Goal: Transaction & Acquisition: Purchase product/service

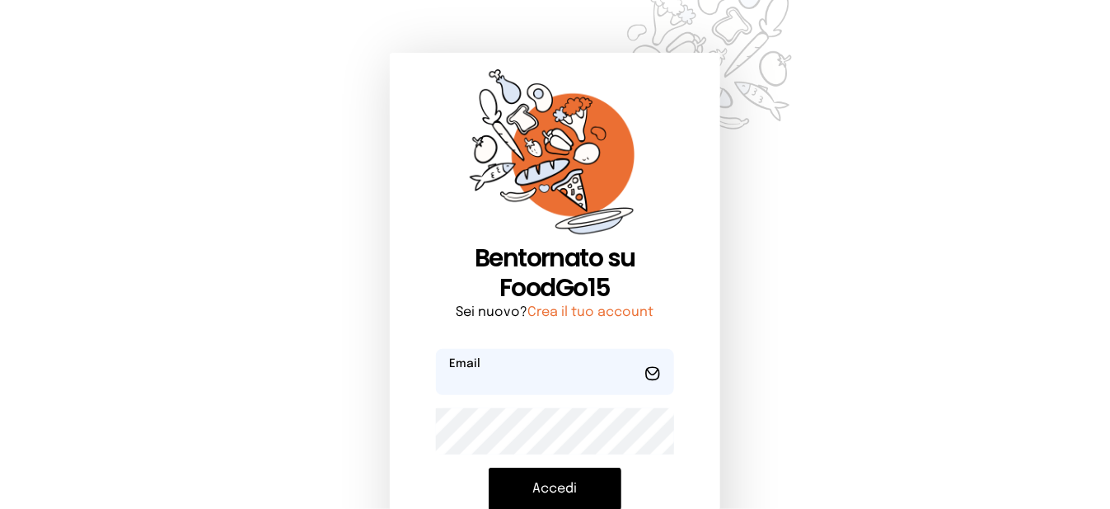
type input "**********"
click at [591, 481] on button "Accedi" at bounding box center [555, 488] width 133 height 43
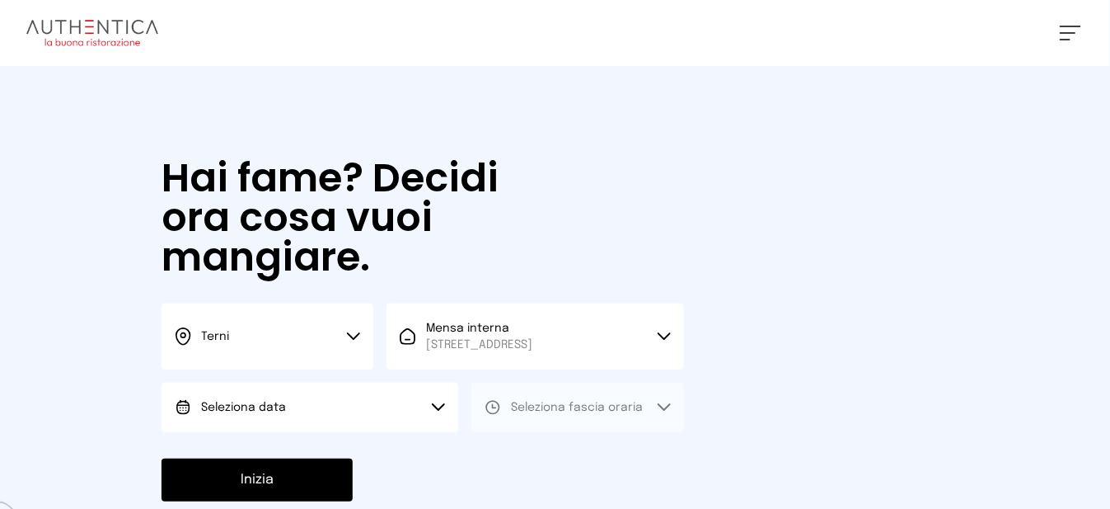
click at [429, 432] on button "Seleziona data" at bounding box center [310, 406] width 297 height 49
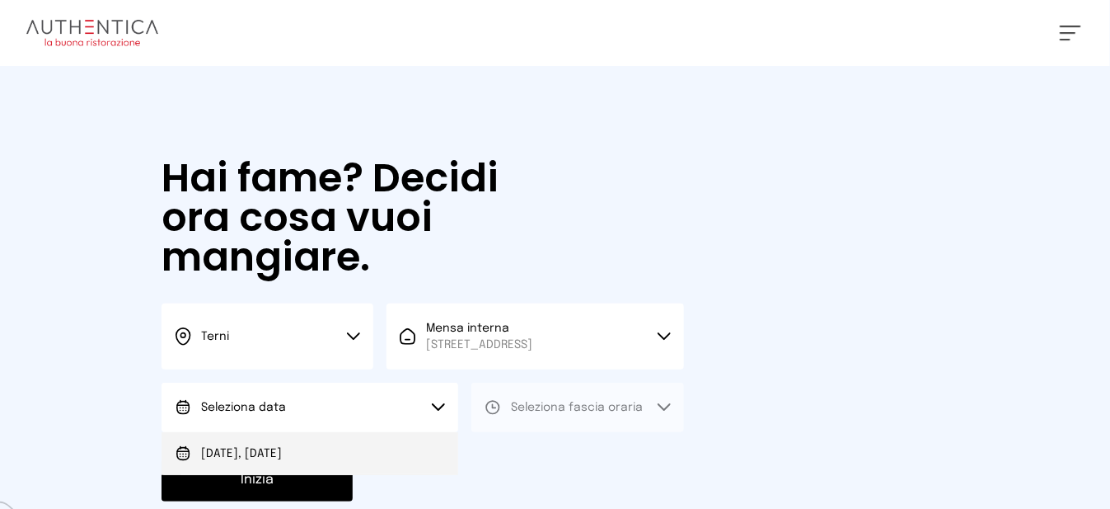
click at [377, 460] on li "[DATE], [DATE]" at bounding box center [310, 453] width 297 height 43
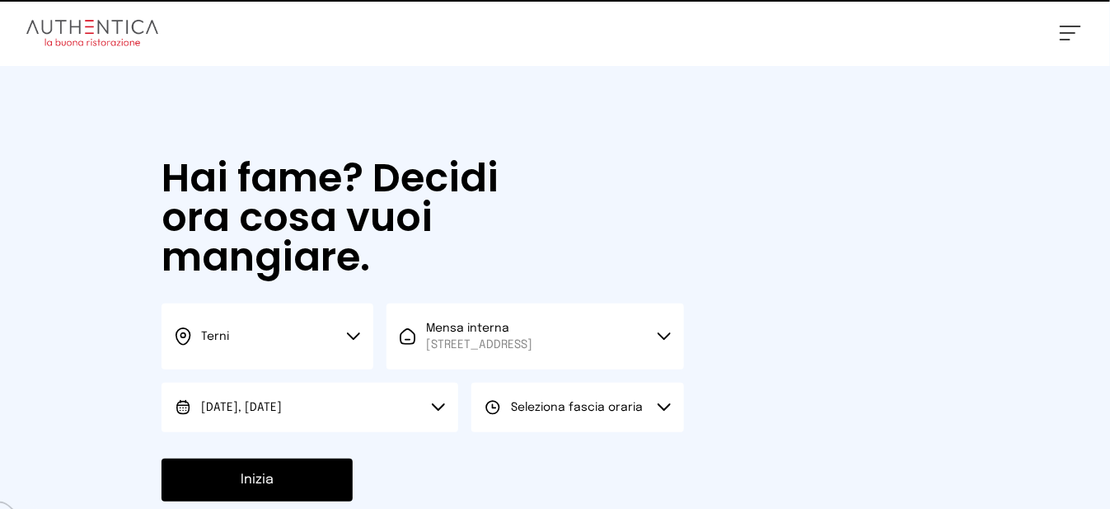
click at [587, 413] on span "Seleziona fascia oraria" at bounding box center [577, 407] width 132 height 12
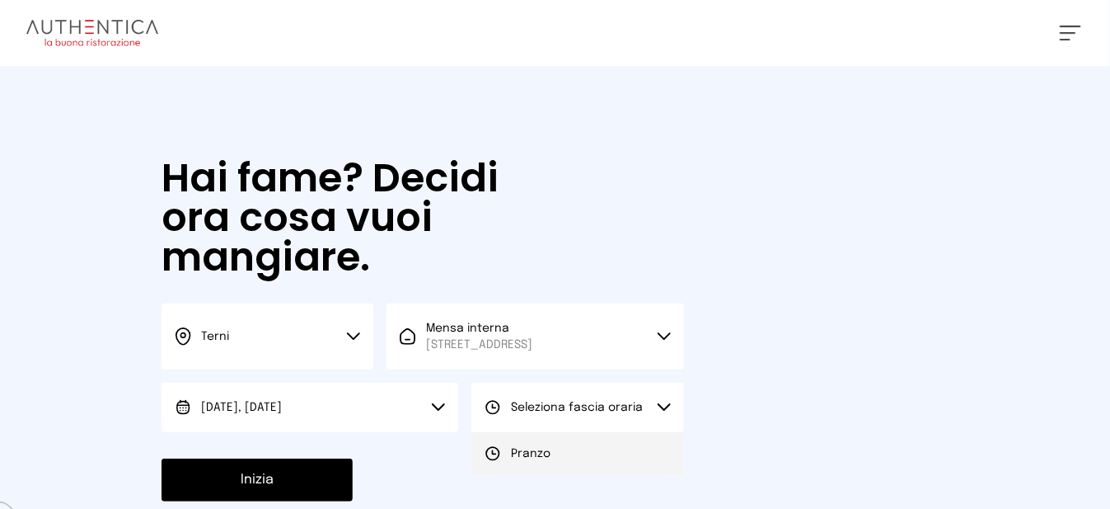
click at [585, 470] on li "Pranzo" at bounding box center [577, 453] width 212 height 43
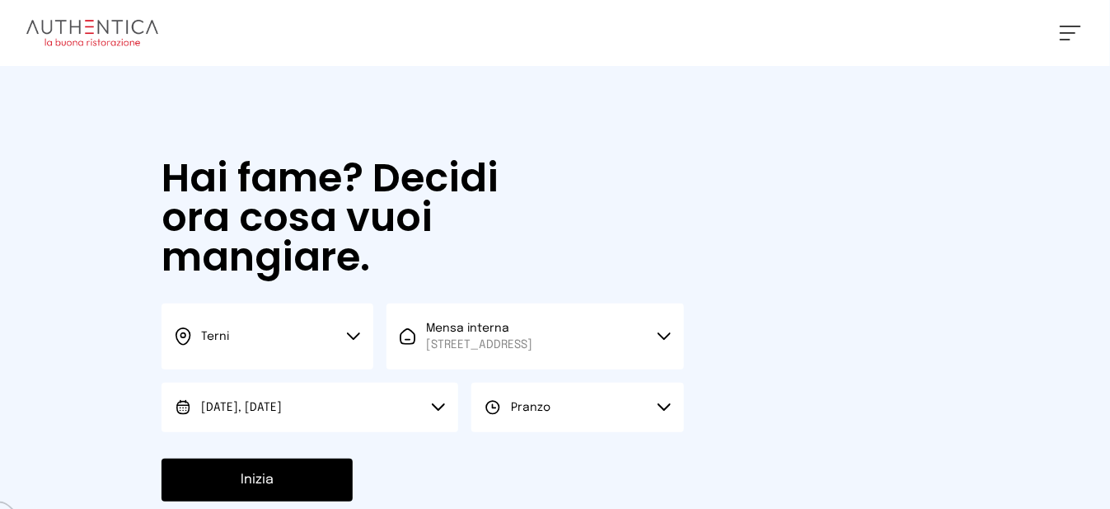
click at [319, 481] on button "Inizia" at bounding box center [257, 479] width 191 height 43
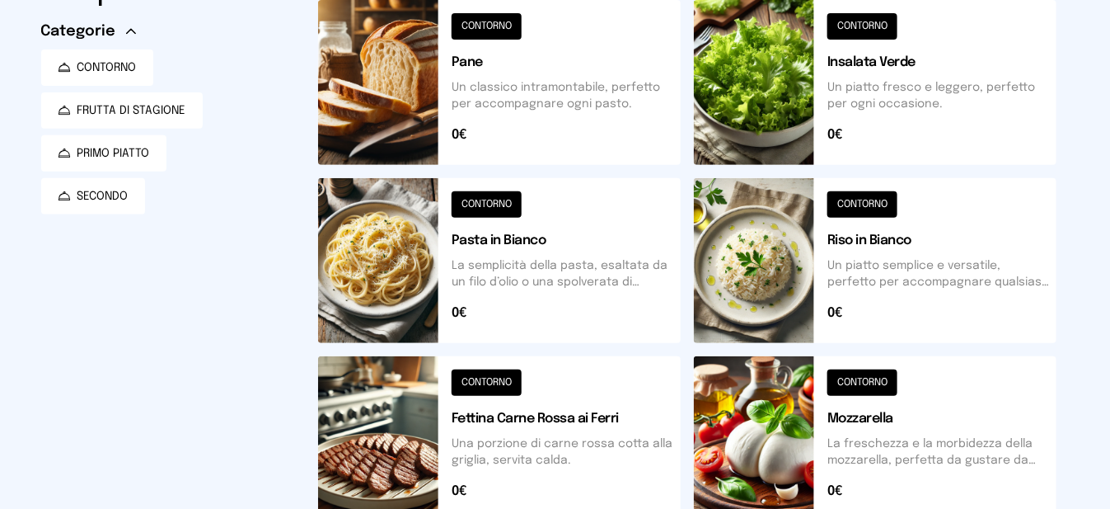
scroll to position [330, 0]
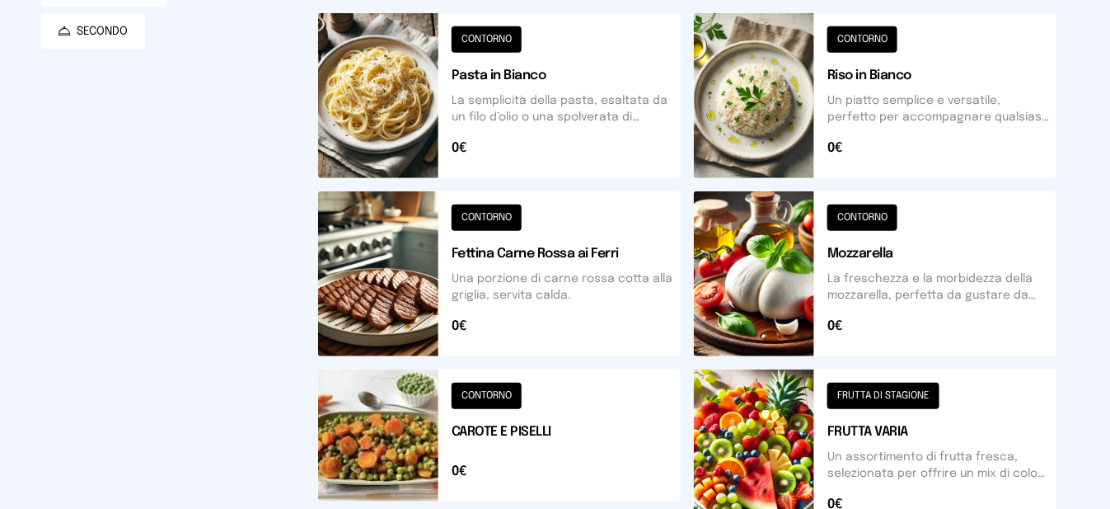
click at [748, 108] on button at bounding box center [875, 95] width 363 height 165
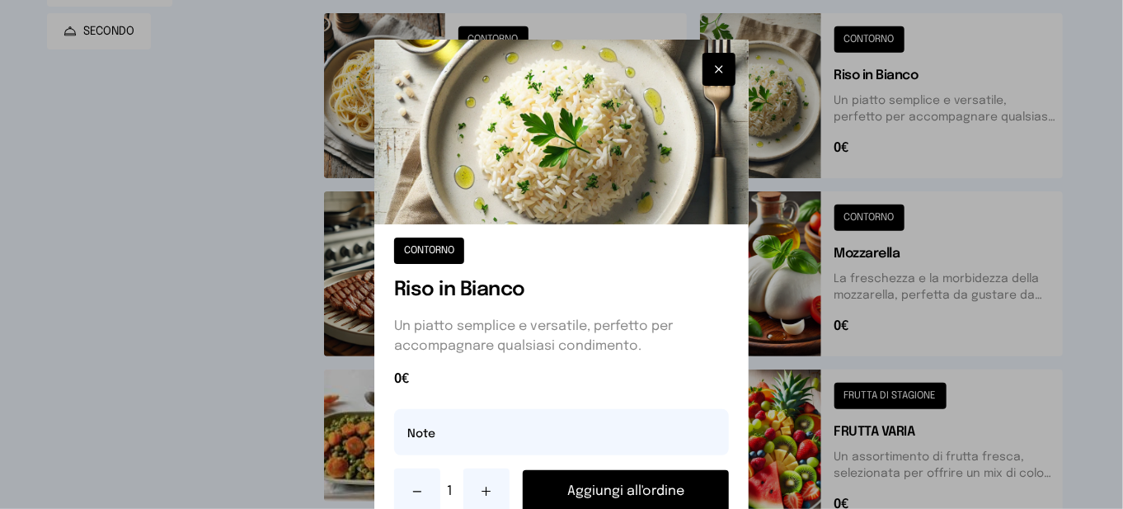
click at [641, 492] on button "Aggiungi all'ordine" at bounding box center [626, 491] width 206 height 43
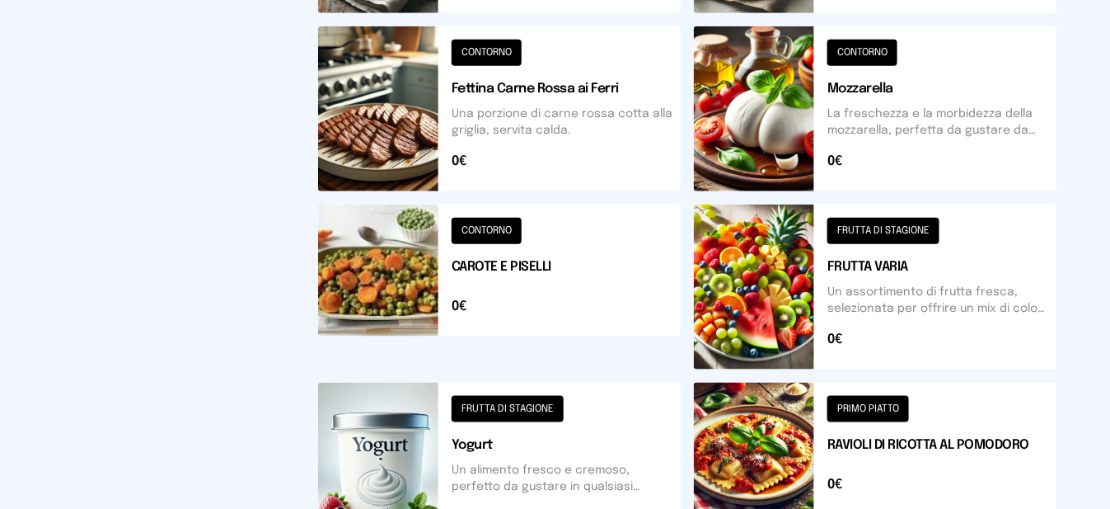
scroll to position [742, 0]
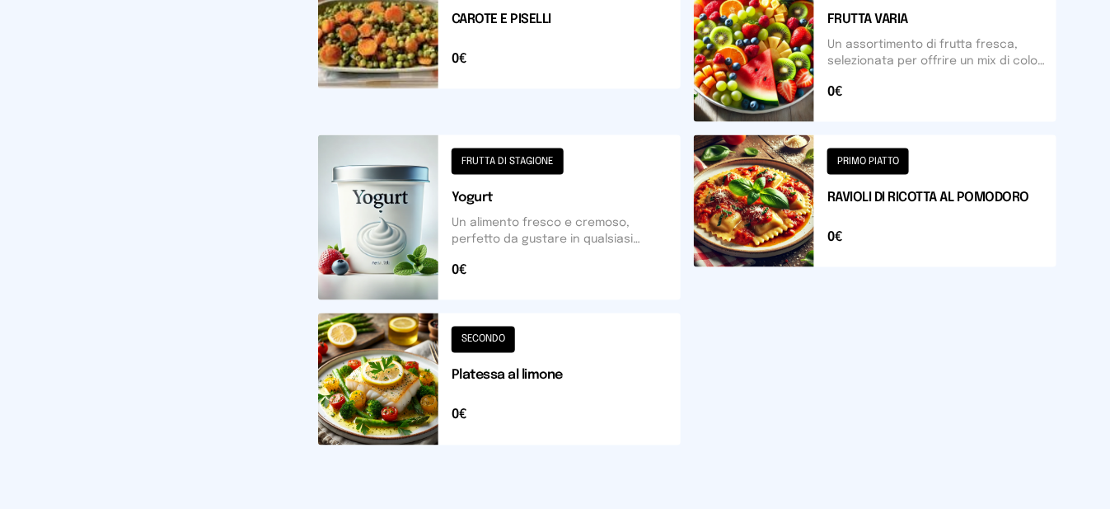
click at [406, 387] on button at bounding box center [499, 379] width 363 height 132
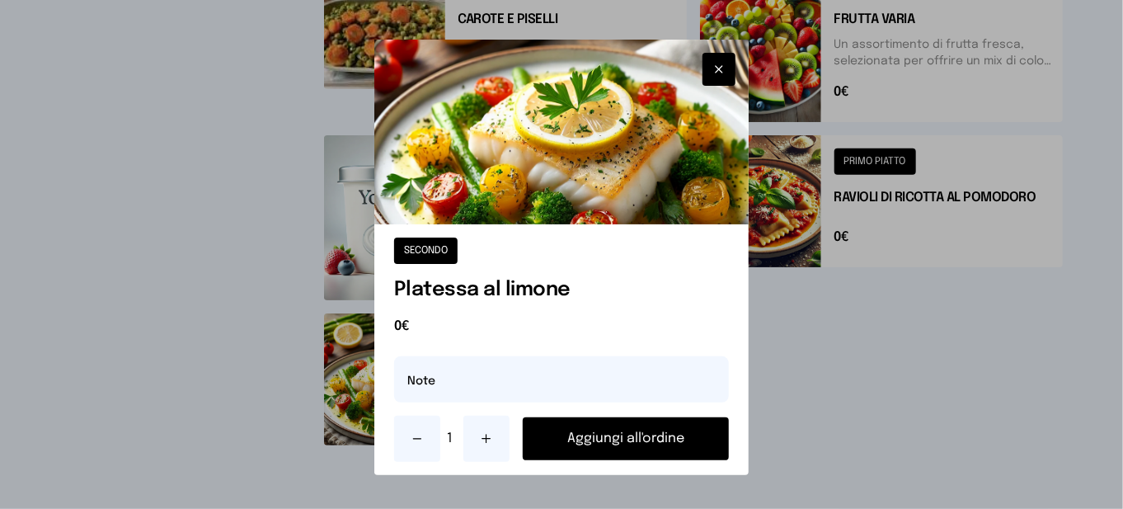
click at [559, 445] on button "Aggiungi all'ordine" at bounding box center [626, 438] width 206 height 43
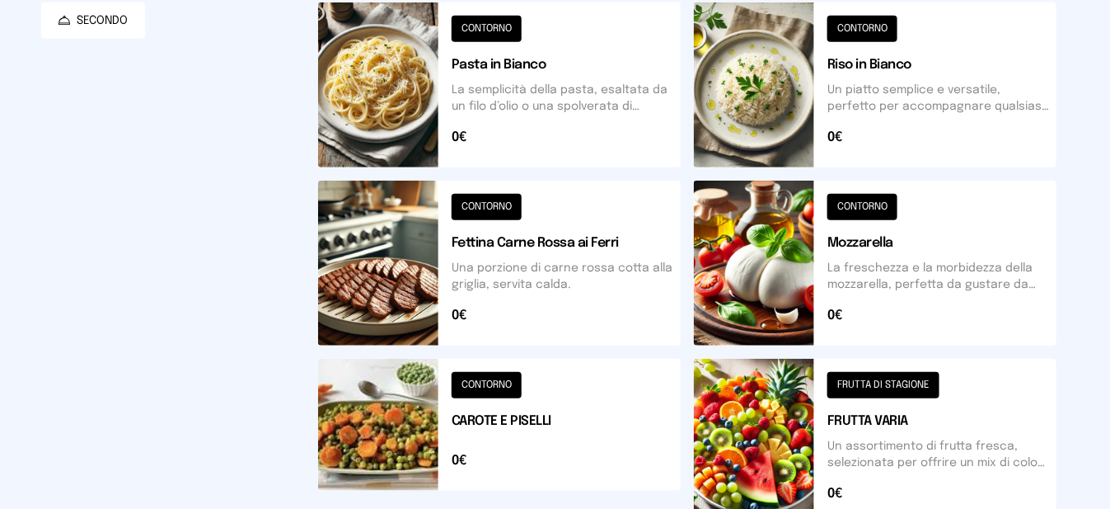
scroll to position [258, 0]
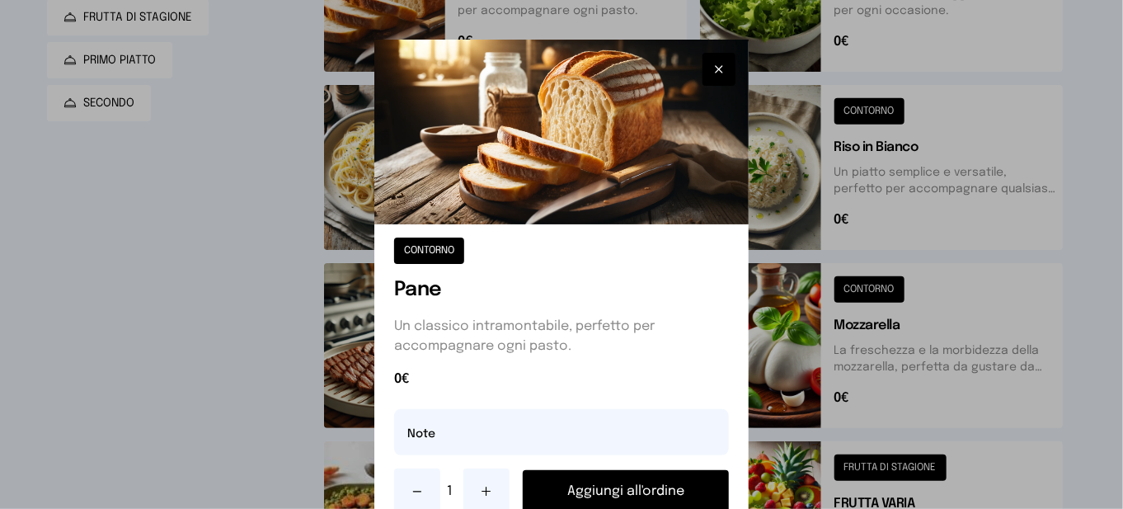
click at [612, 495] on button "Aggiungi all'ordine" at bounding box center [626, 491] width 206 height 43
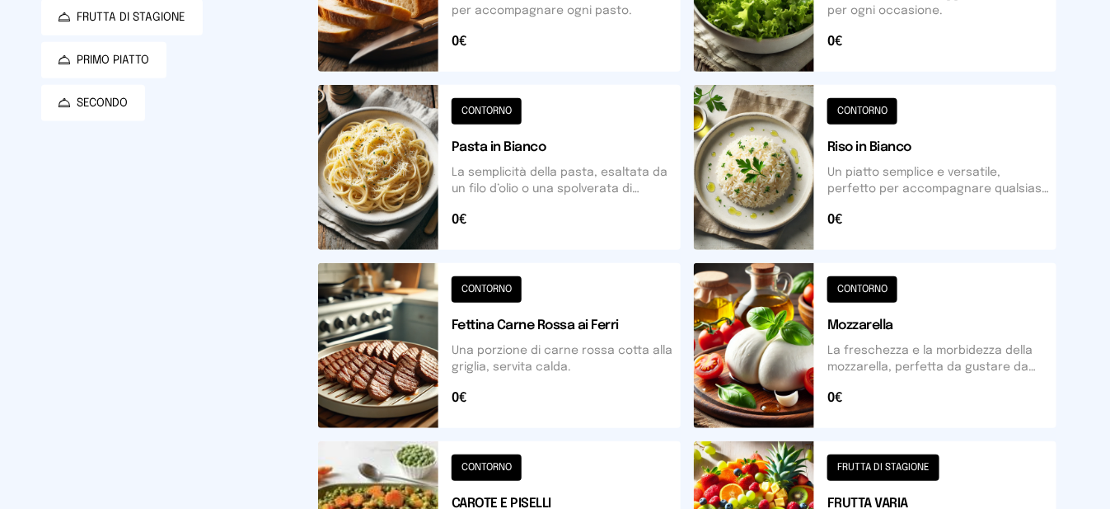
scroll to position [0, 0]
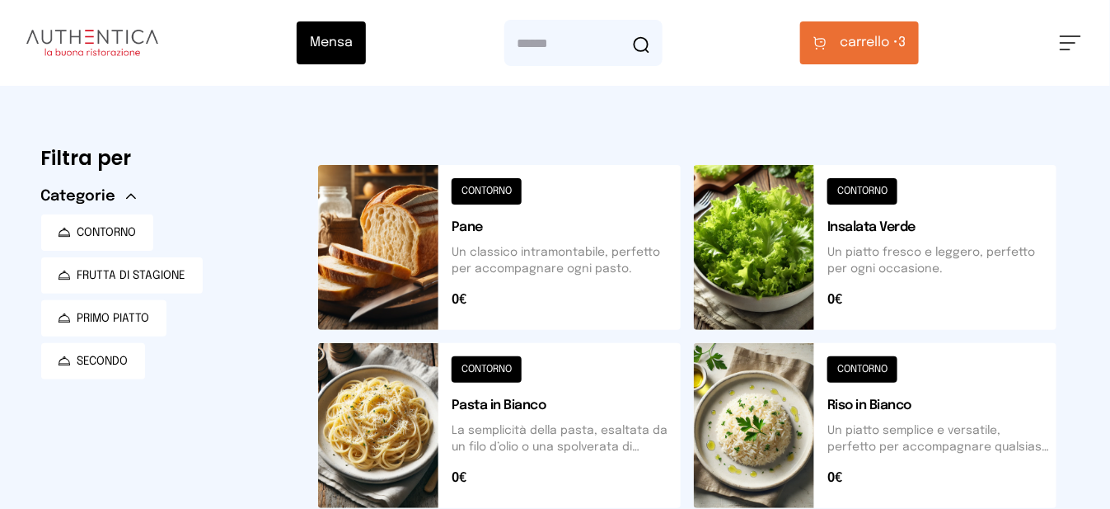
click at [898, 50] on span "carrello •" at bounding box center [869, 43] width 59 height 20
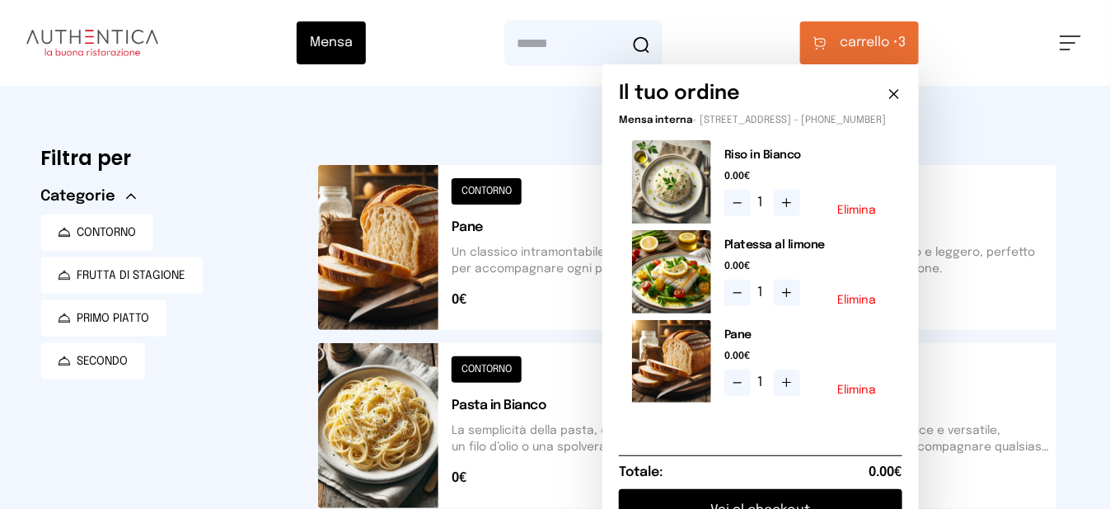
click at [902, 96] on icon at bounding box center [894, 94] width 16 height 16
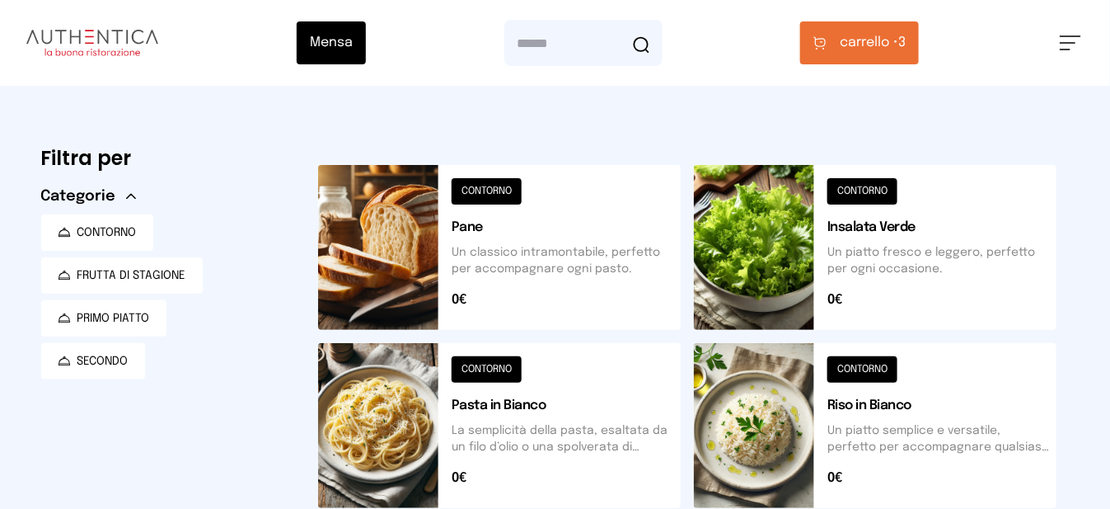
scroll to position [495, 0]
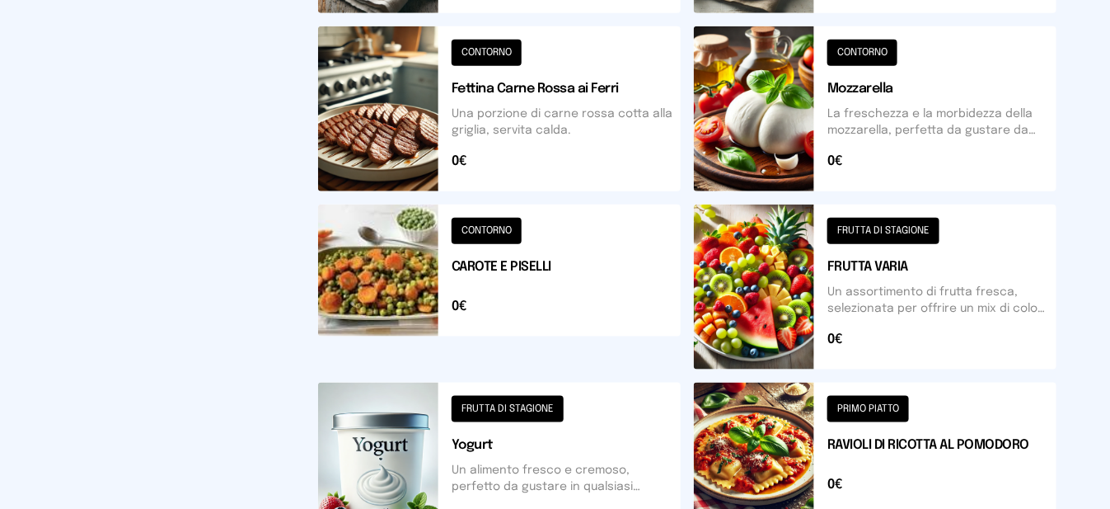
click at [775, 300] on button at bounding box center [875, 286] width 363 height 165
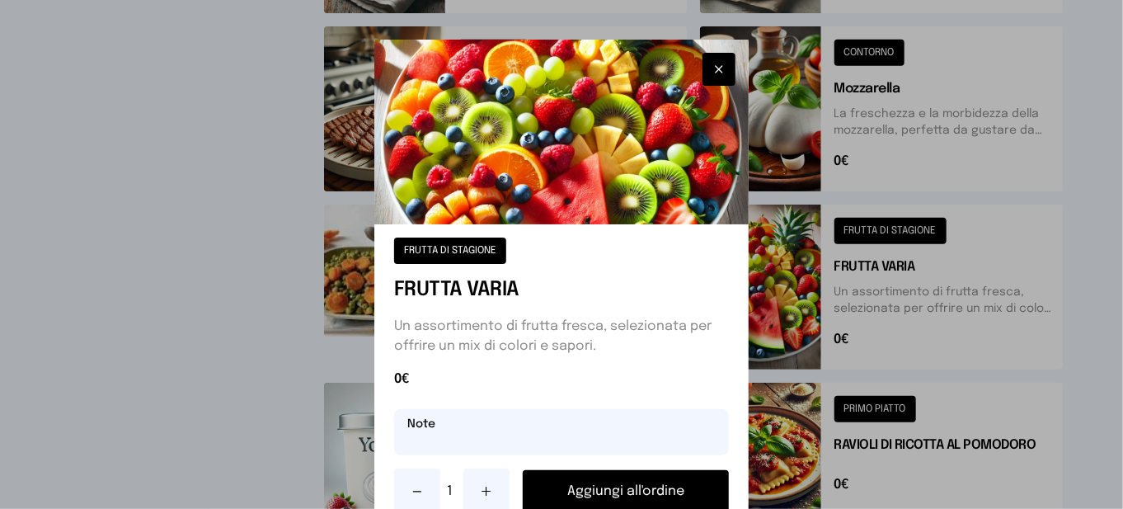
click at [584, 452] on input "text" at bounding box center [561, 432] width 335 height 46
type input "********"
click at [627, 485] on button "Aggiungi all'ordine" at bounding box center [626, 491] width 206 height 43
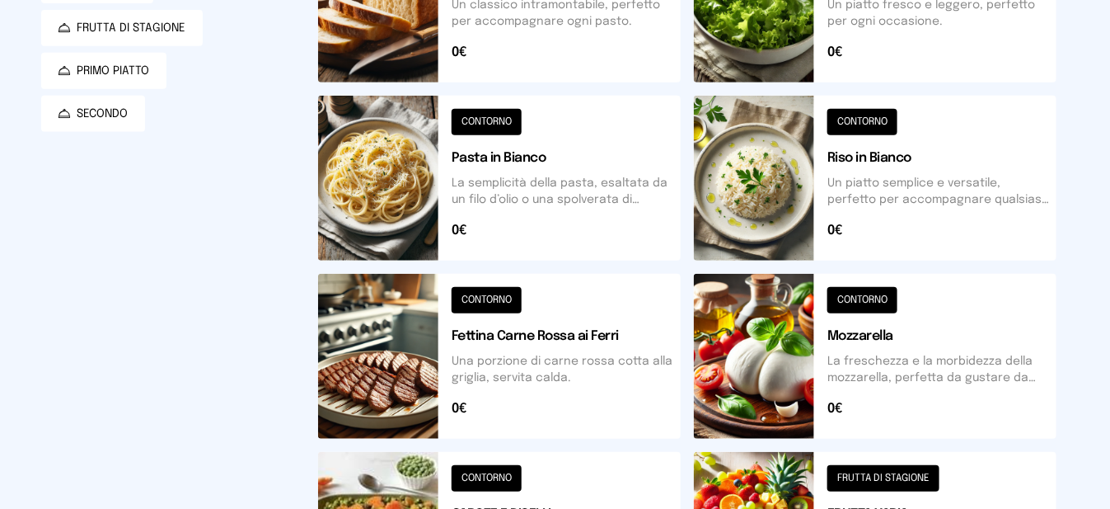
scroll to position [0, 0]
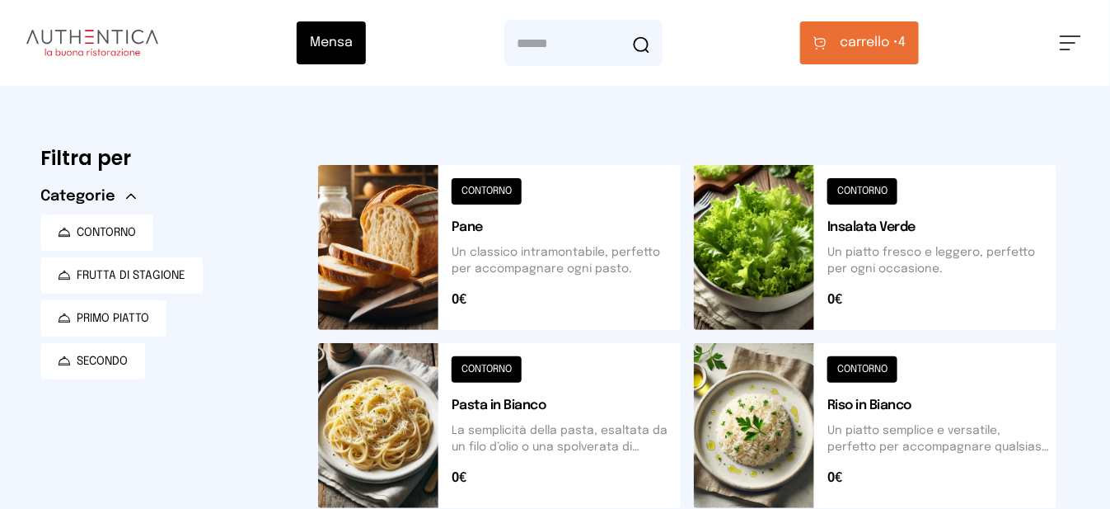
click at [906, 49] on span "carrello • 4" at bounding box center [873, 43] width 66 height 20
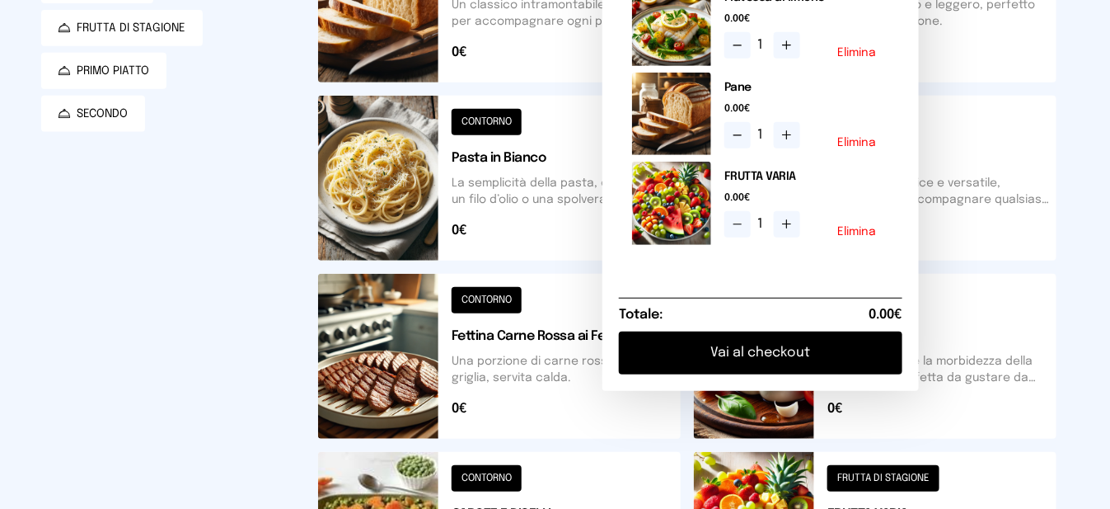
scroll to position [330, 0]
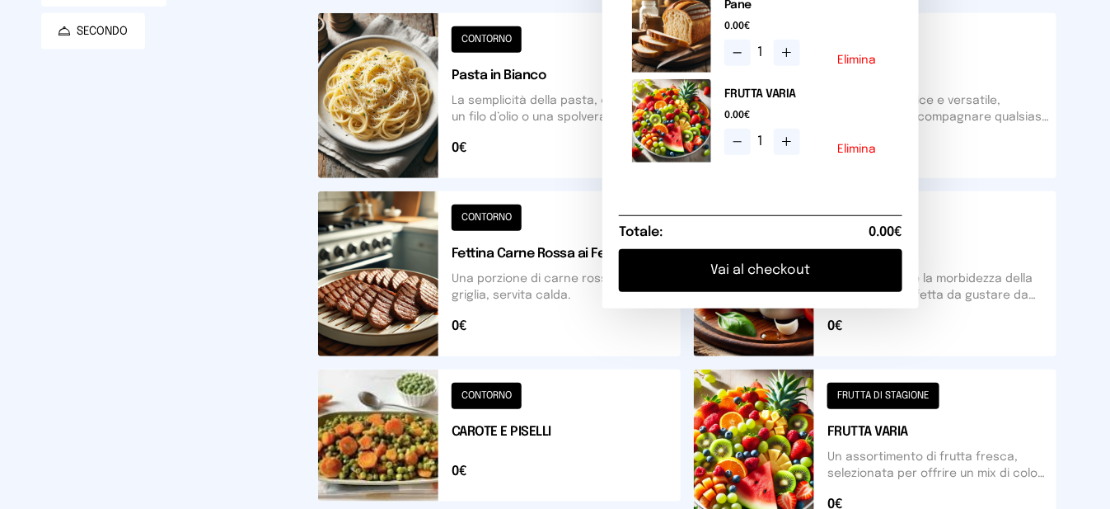
click at [808, 288] on button "Vai al checkout" at bounding box center [761, 270] width 284 height 43
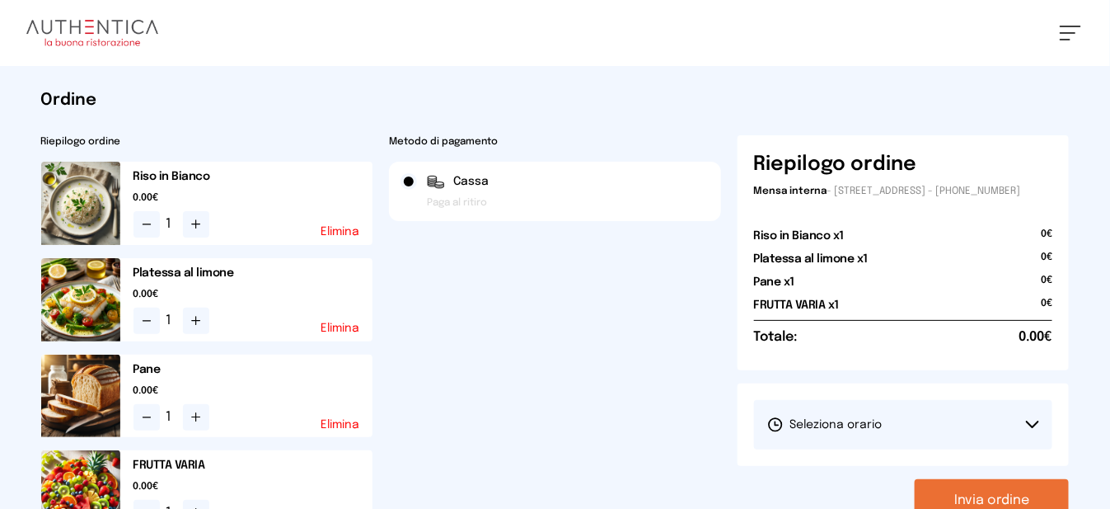
click at [911, 434] on button "Seleziona orario" at bounding box center [903, 424] width 299 height 49
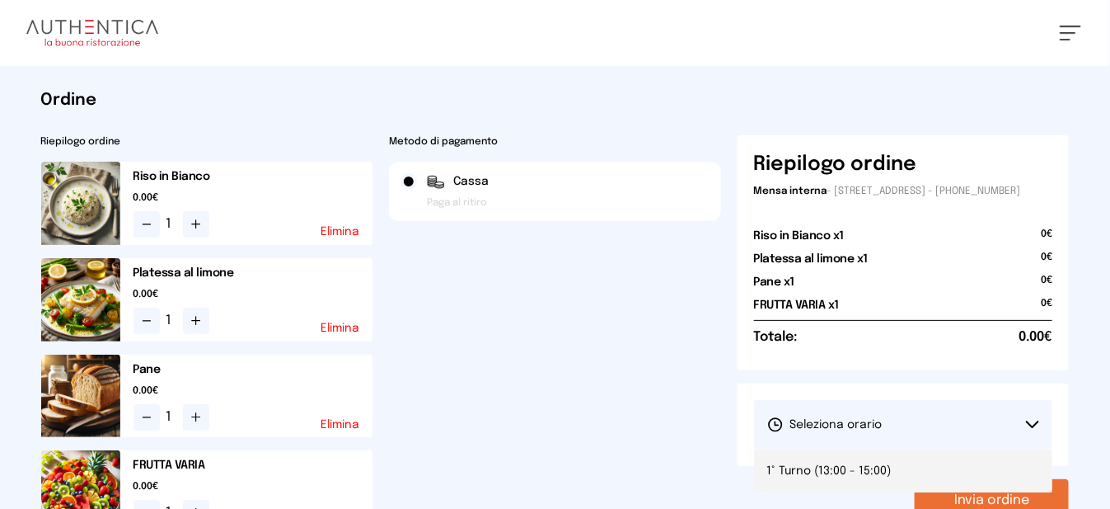
click at [961, 485] on li "1° Turno (13:00 - 15:00)" at bounding box center [903, 470] width 299 height 43
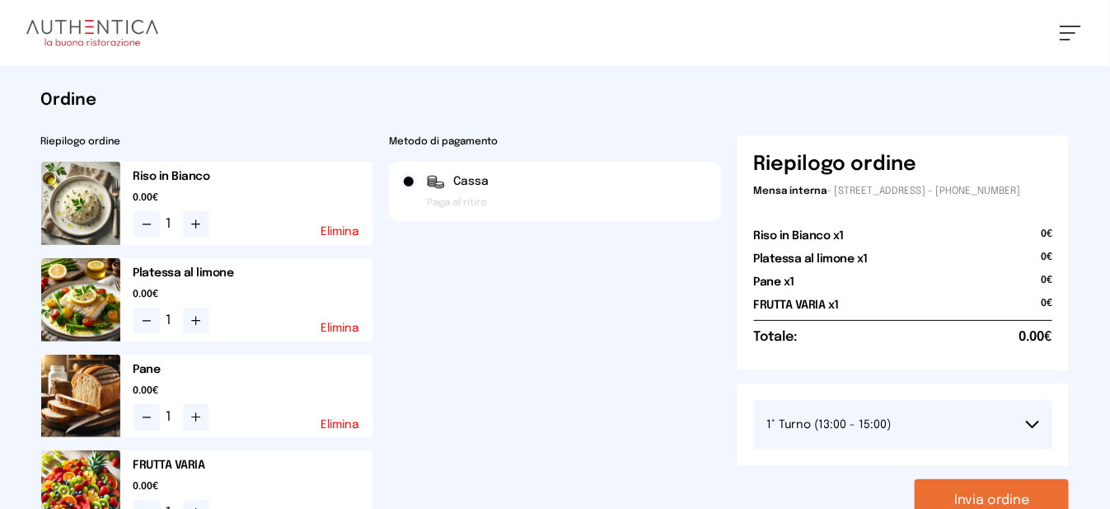
click at [1011, 501] on button "Invia ordine" at bounding box center [992, 500] width 154 height 43
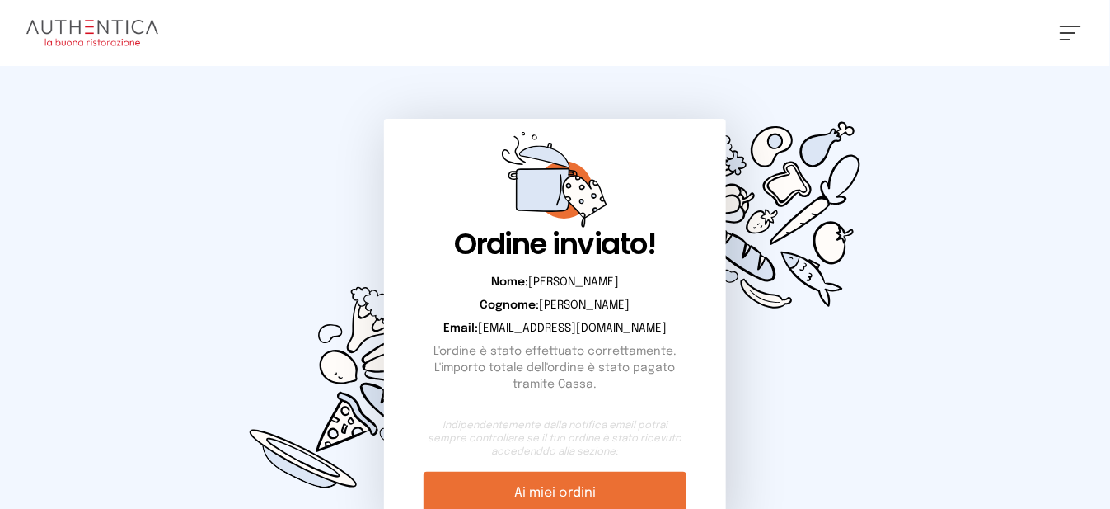
click at [1077, 26] on span at bounding box center [1070, 27] width 21 height 2
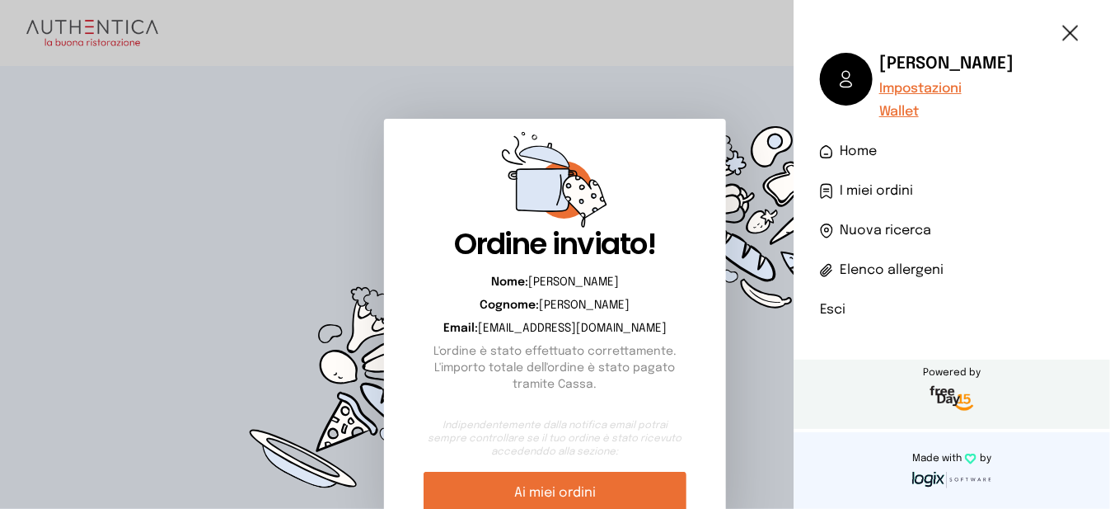
click at [837, 312] on li "Esci" at bounding box center [952, 310] width 264 height 20
